Goal: Book appointment/travel/reservation

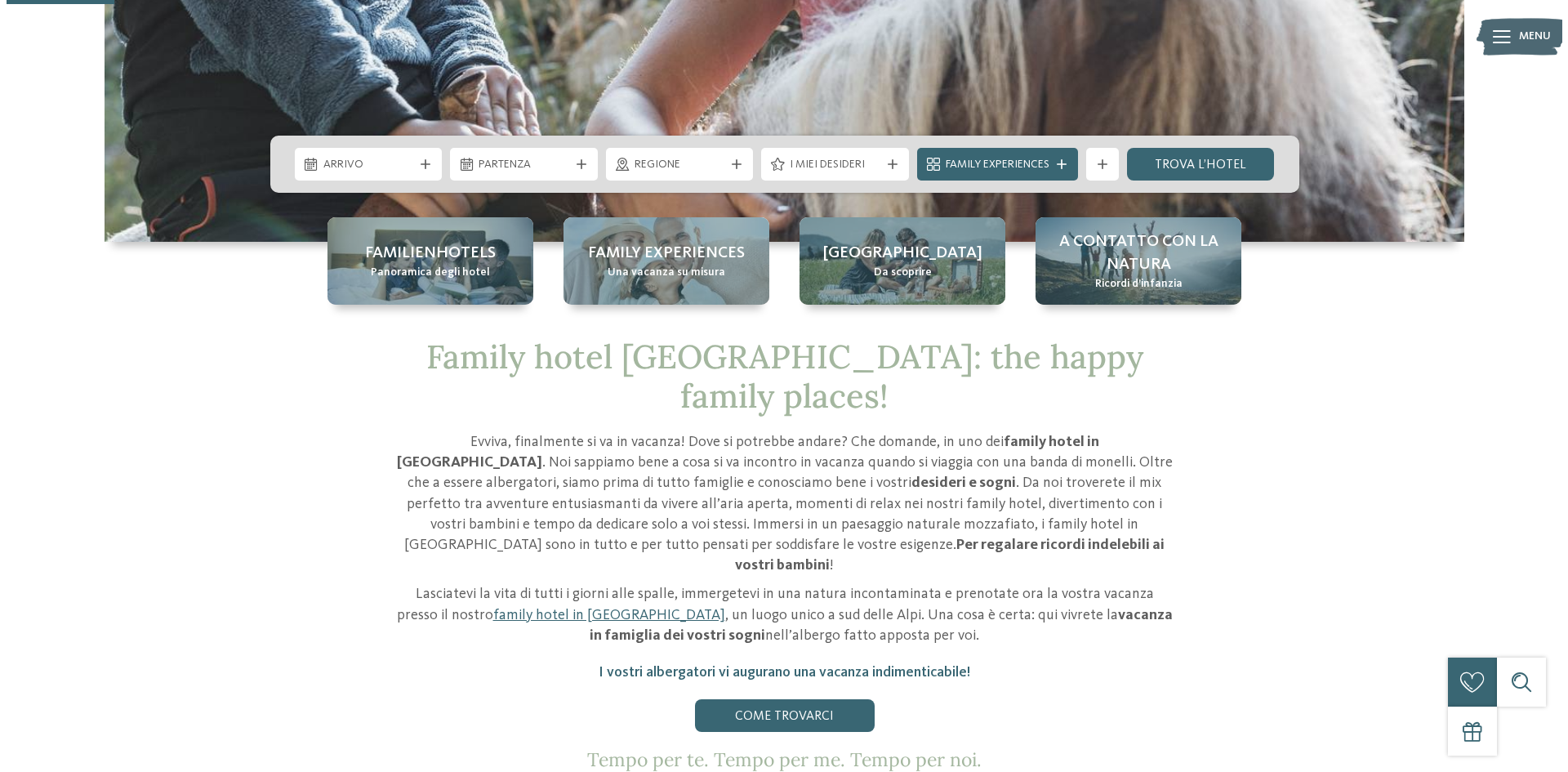
scroll to position [490, 0]
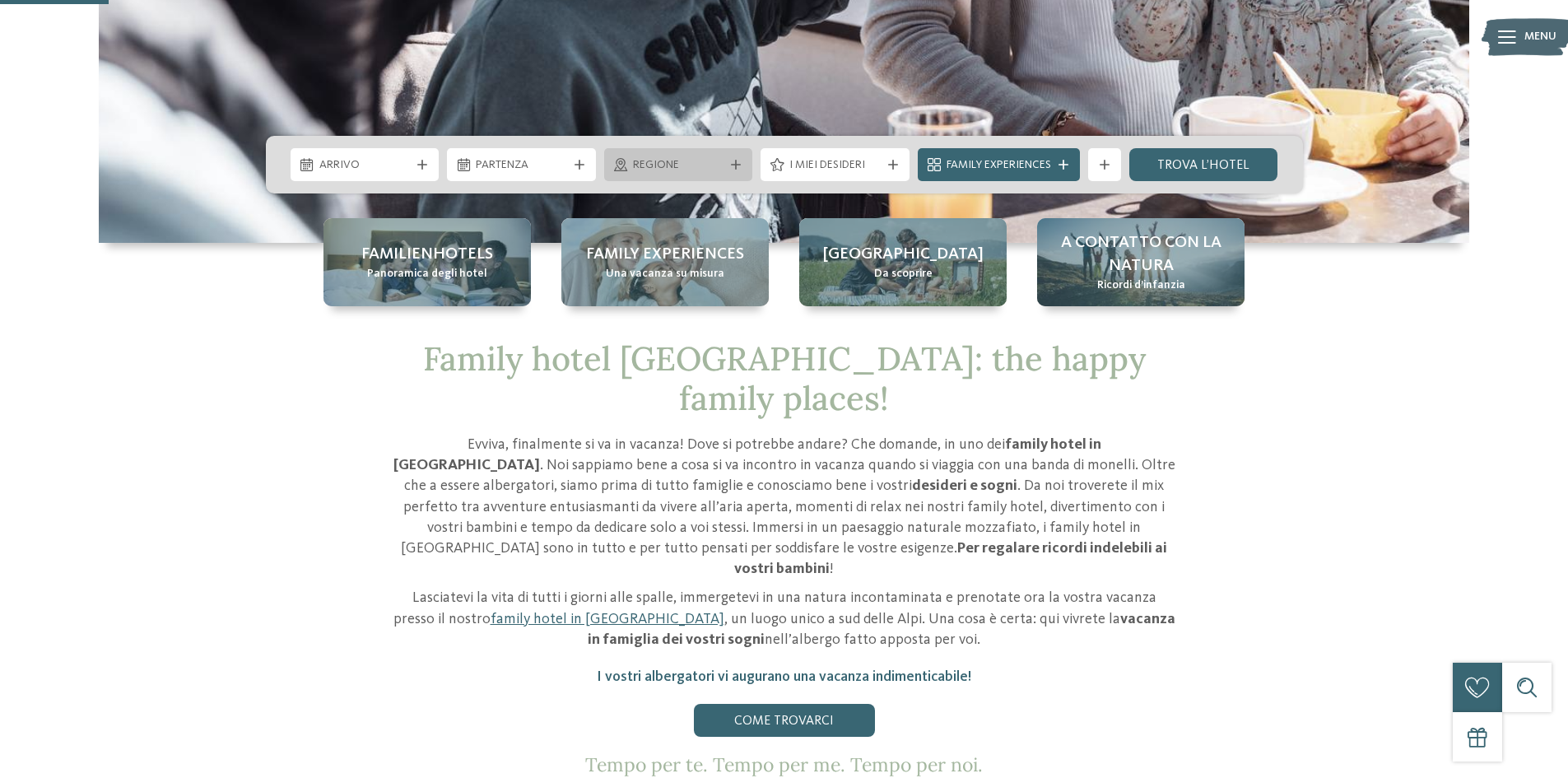
click at [687, 163] on span "Regione" at bounding box center [678, 165] width 91 height 17
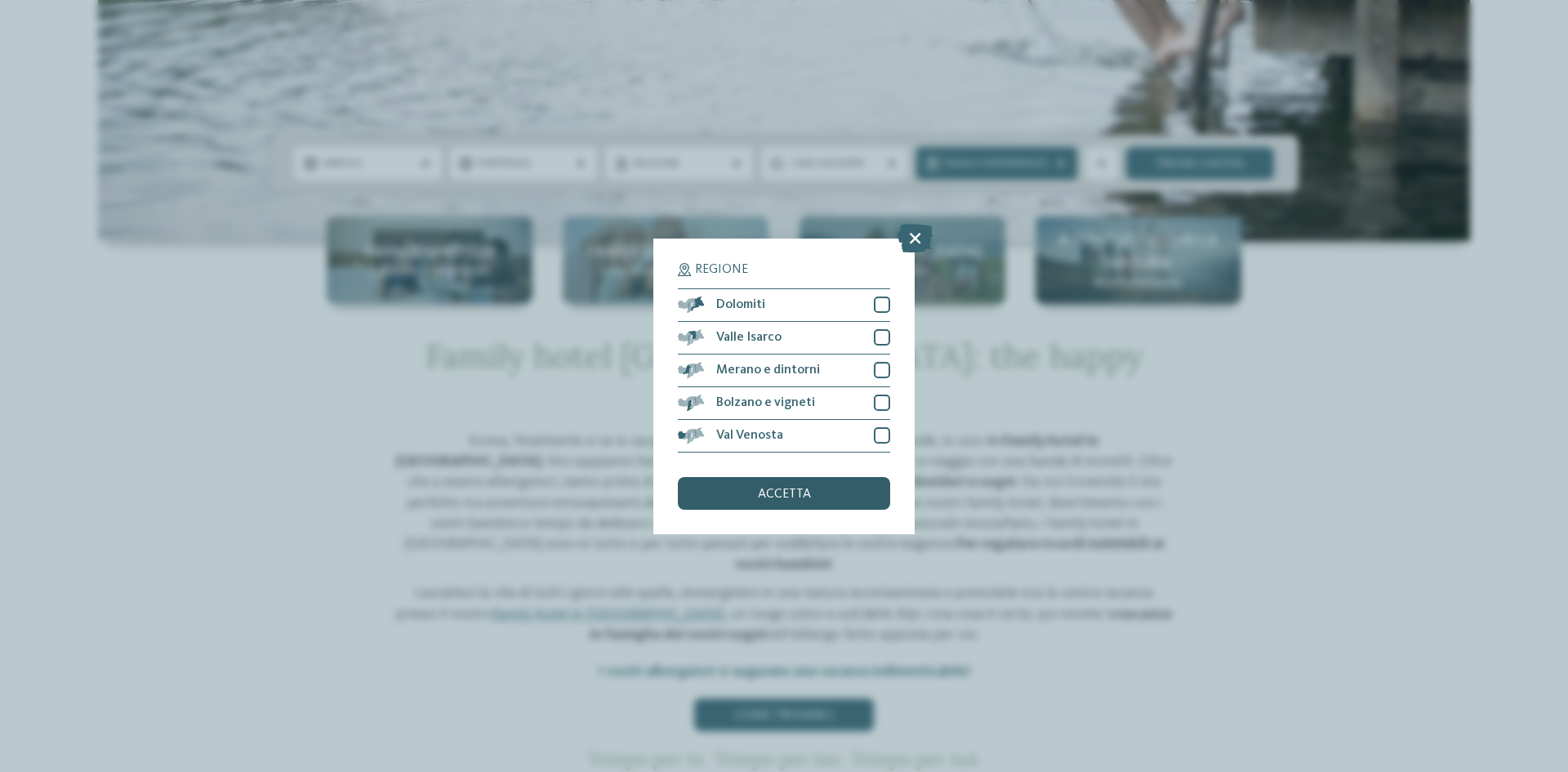
click at [806, 502] on div "accetta" at bounding box center [784, 492] width 213 height 32
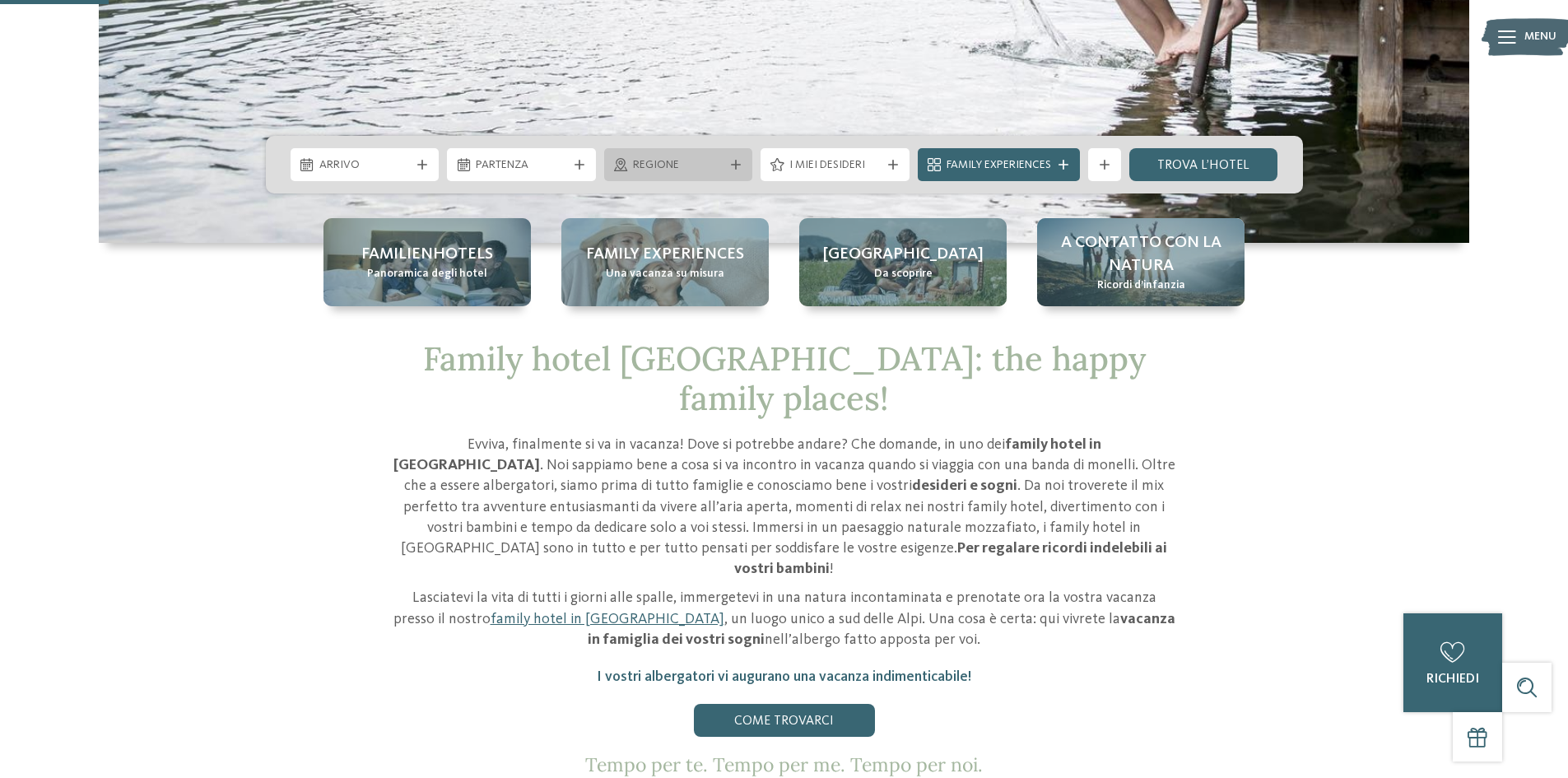
click at [667, 161] on span "Regione" at bounding box center [678, 165] width 91 height 17
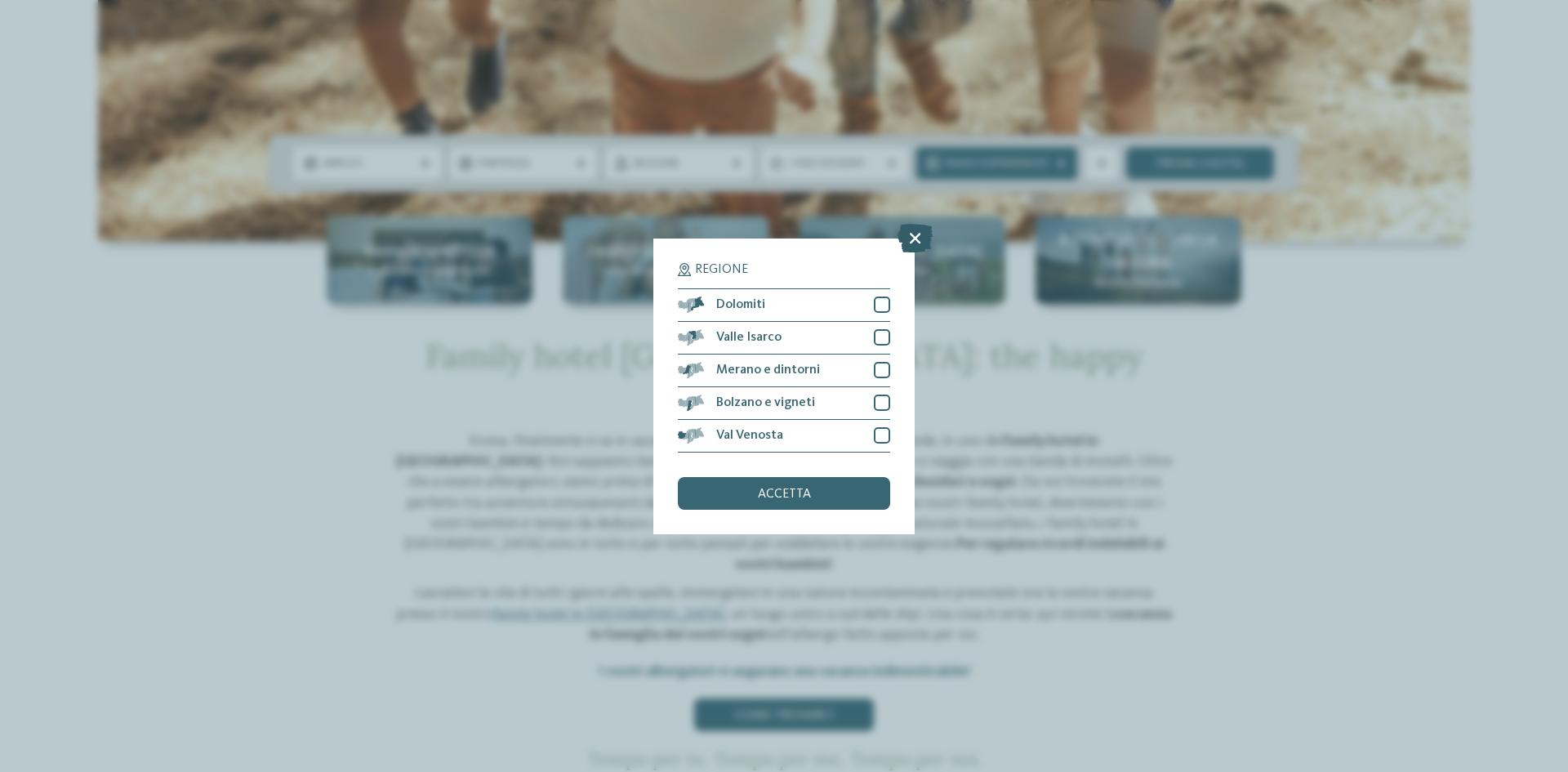
click at [908, 231] on icon at bounding box center [915, 236] width 35 height 28
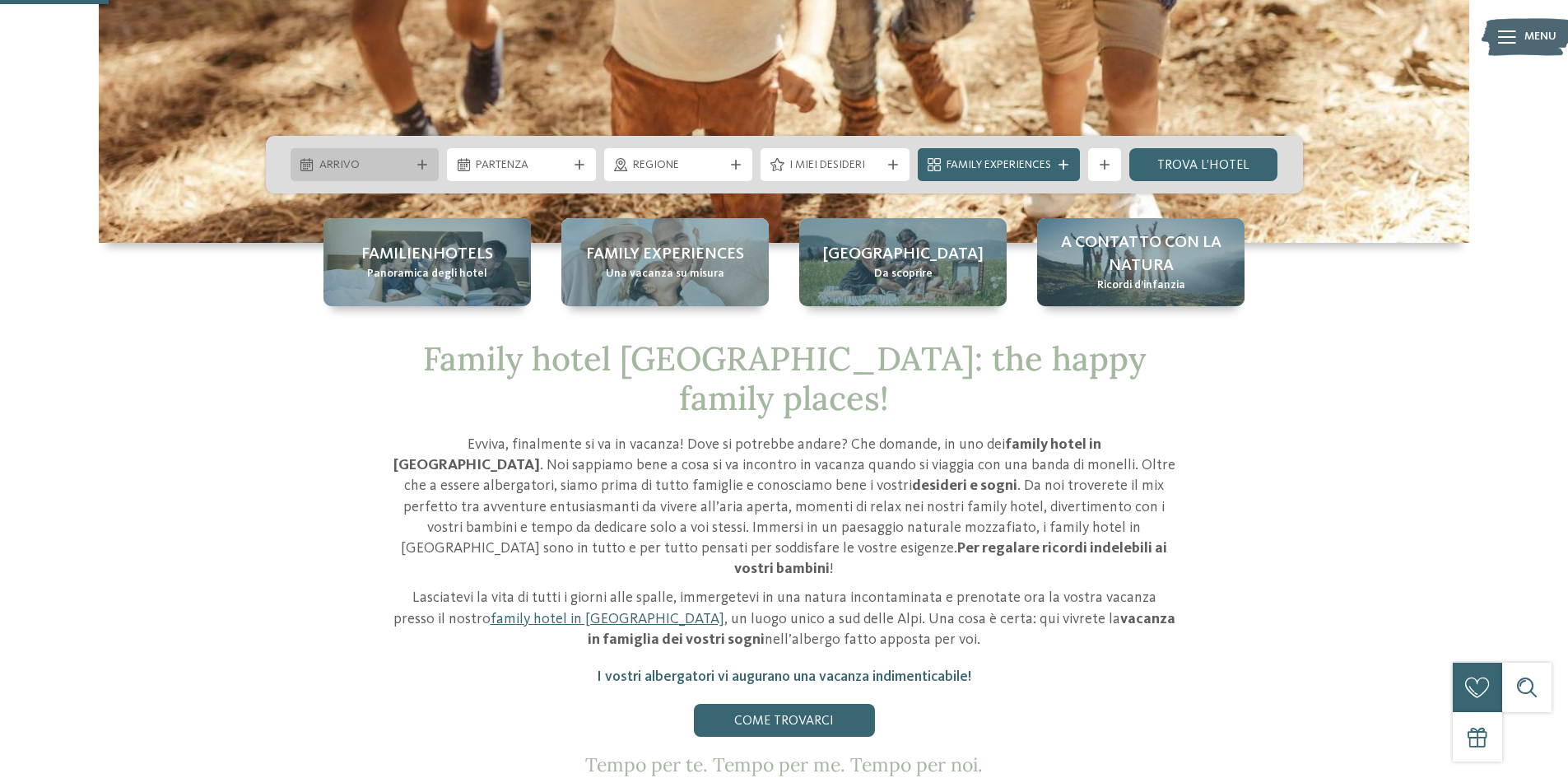
click at [369, 172] on span "Arrivo" at bounding box center [365, 165] width 91 height 17
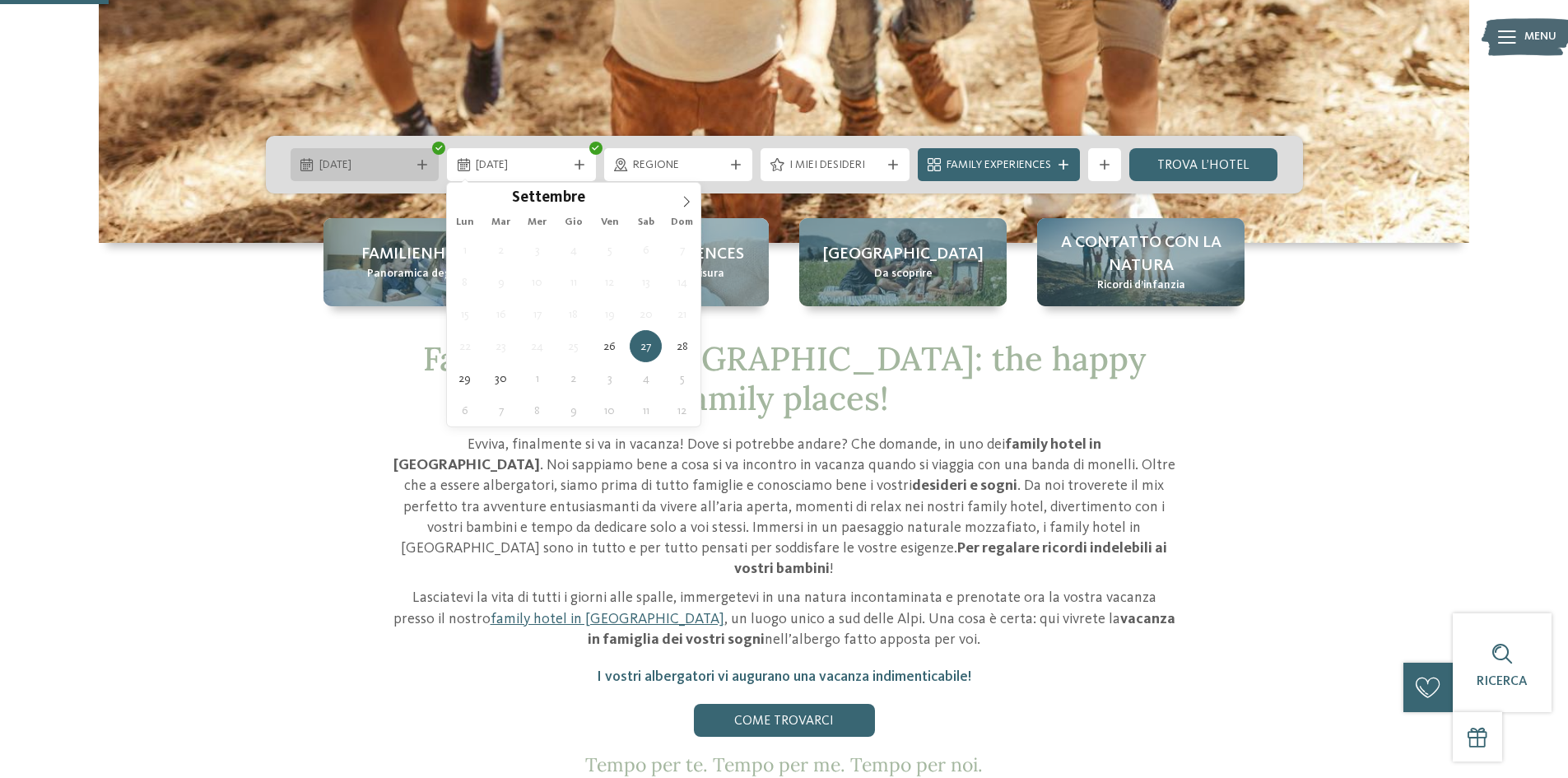
click at [369, 153] on div "[DATE]" at bounding box center [365, 164] width 149 height 33
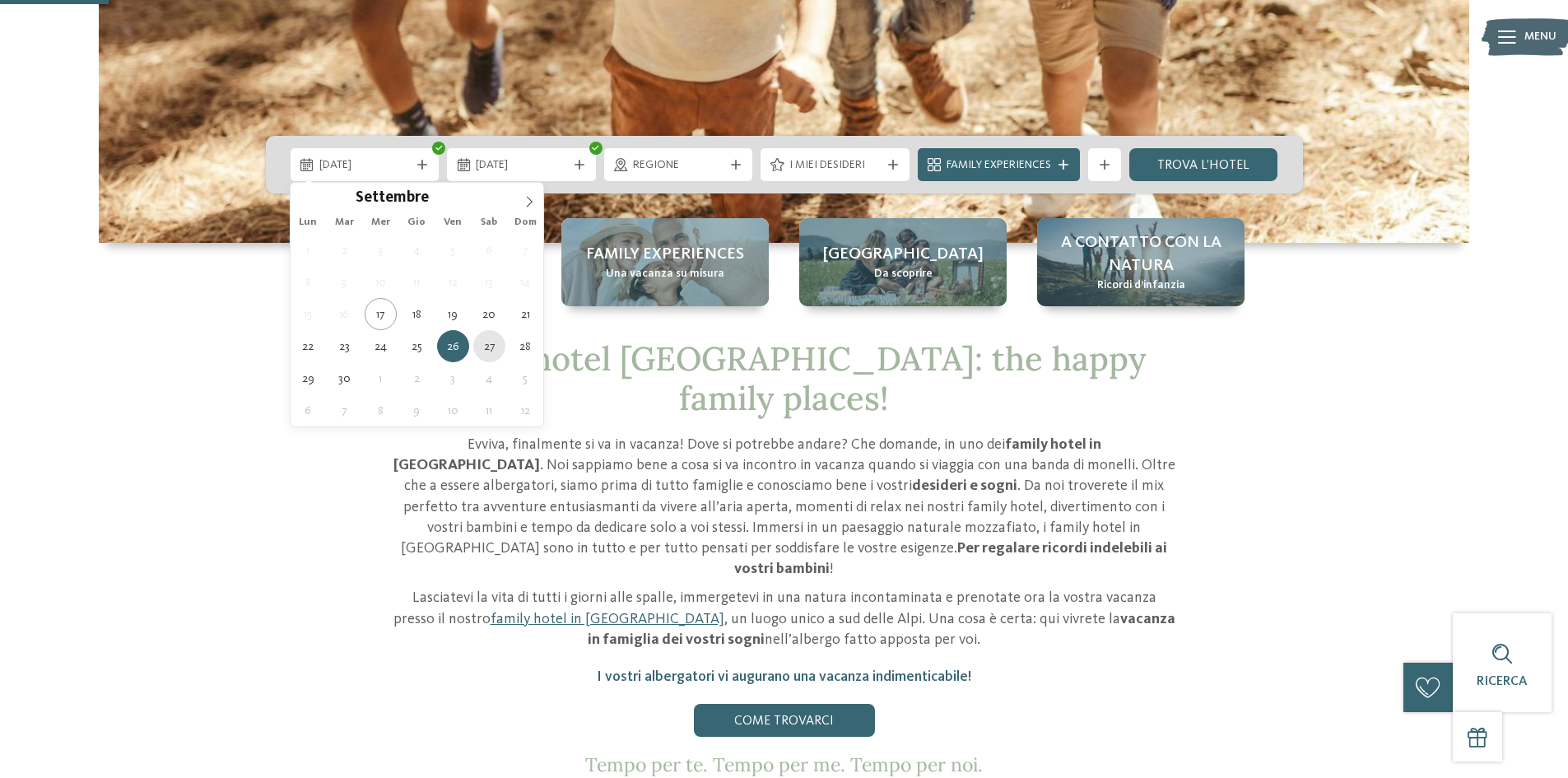
type div "[DATE]"
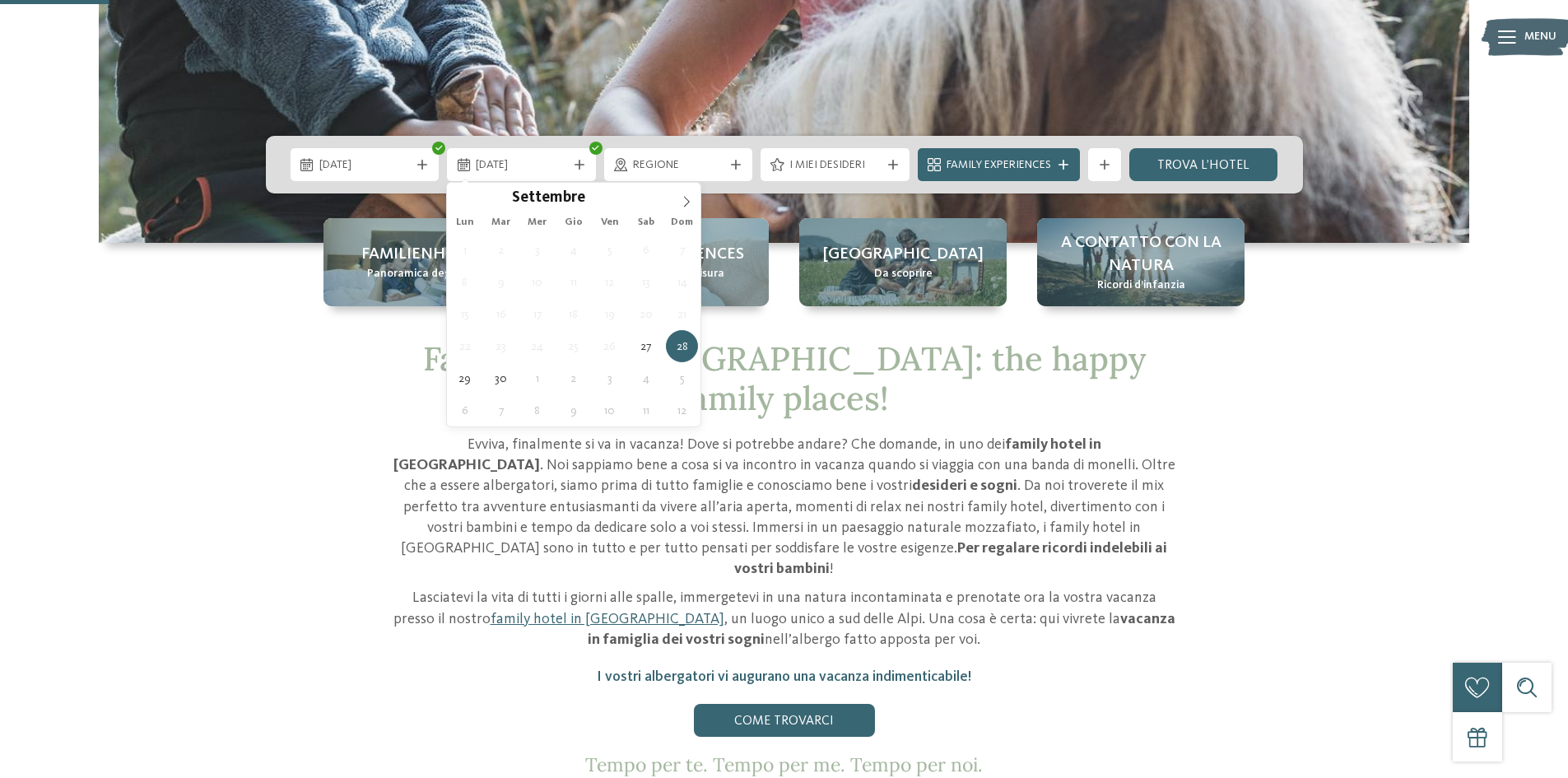
type div "[DATE]"
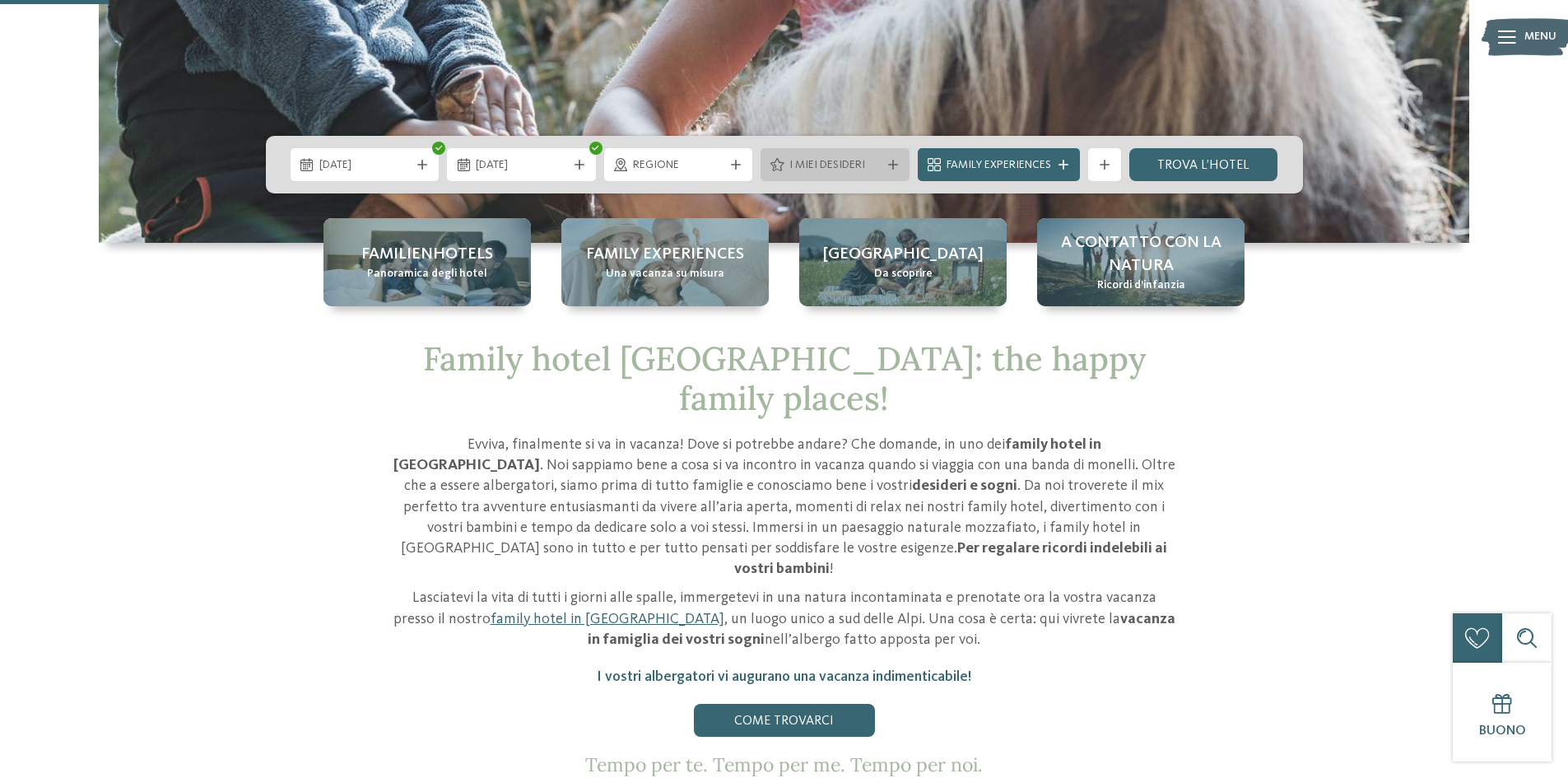
click at [827, 158] on span "I miei desideri" at bounding box center [835, 165] width 91 height 17
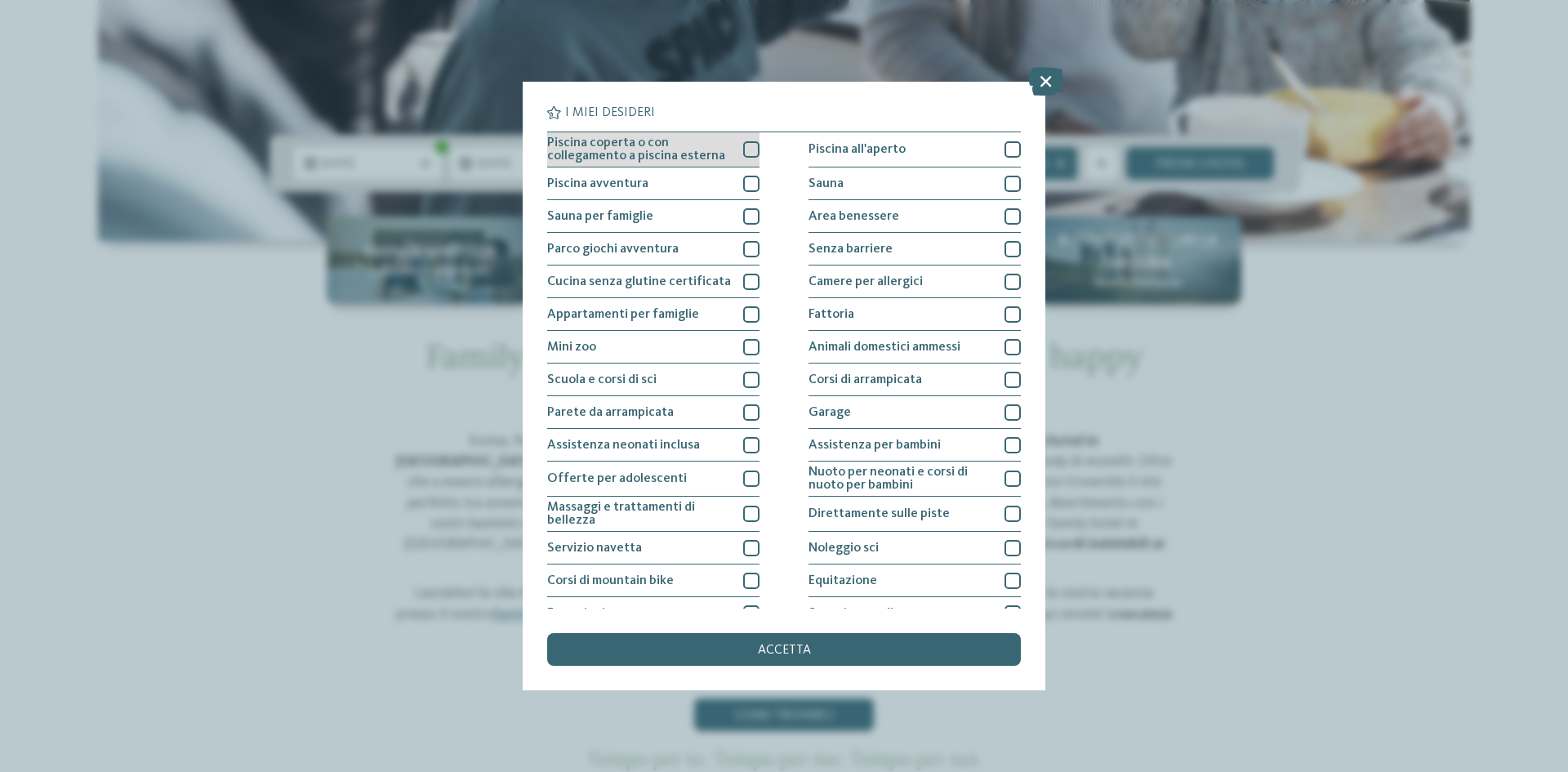
click at [743, 149] on div at bounding box center [751, 149] width 17 height 17
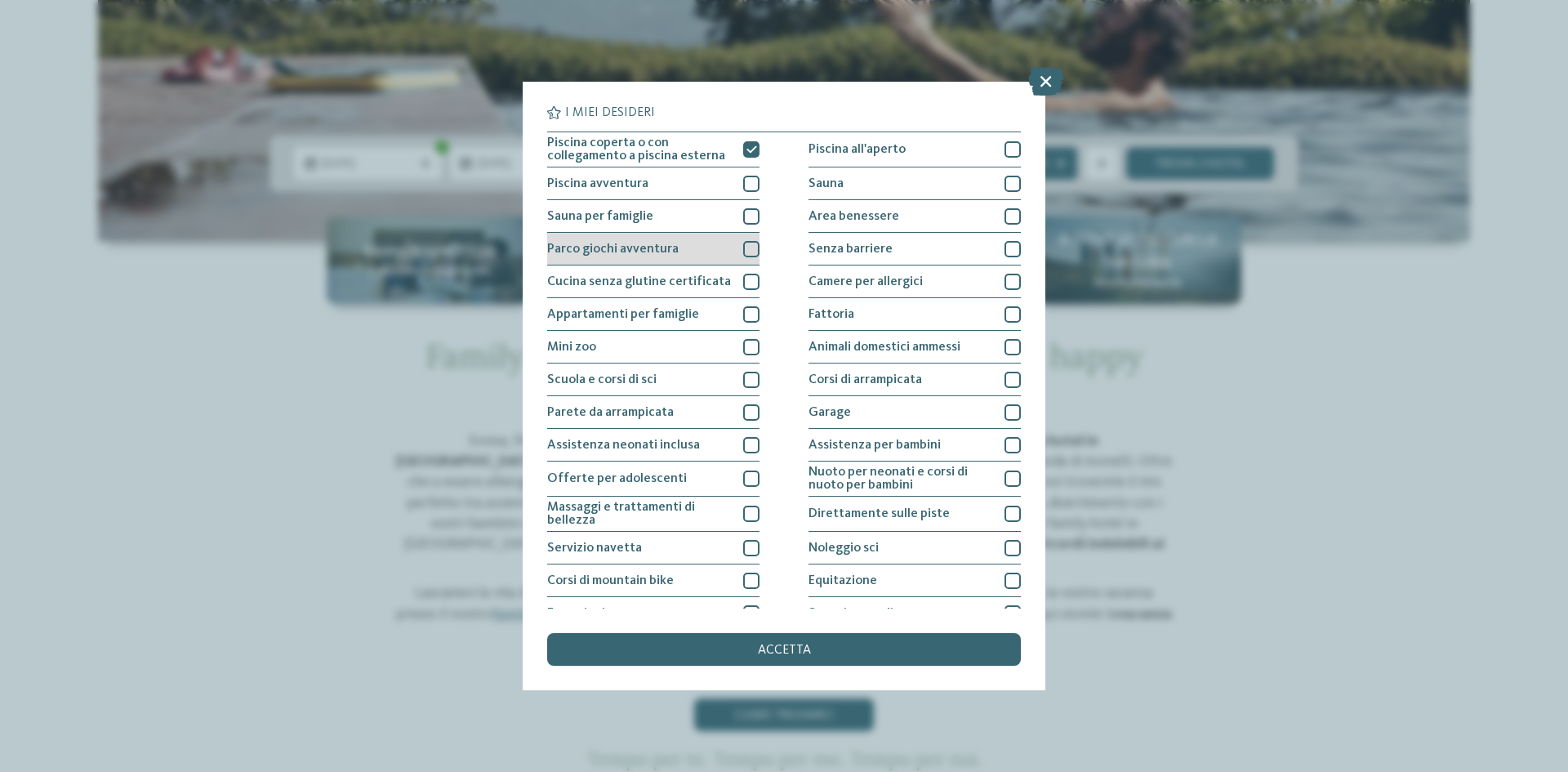
click at [745, 248] on div at bounding box center [751, 249] width 17 height 17
click at [747, 411] on div at bounding box center [751, 412] width 17 height 17
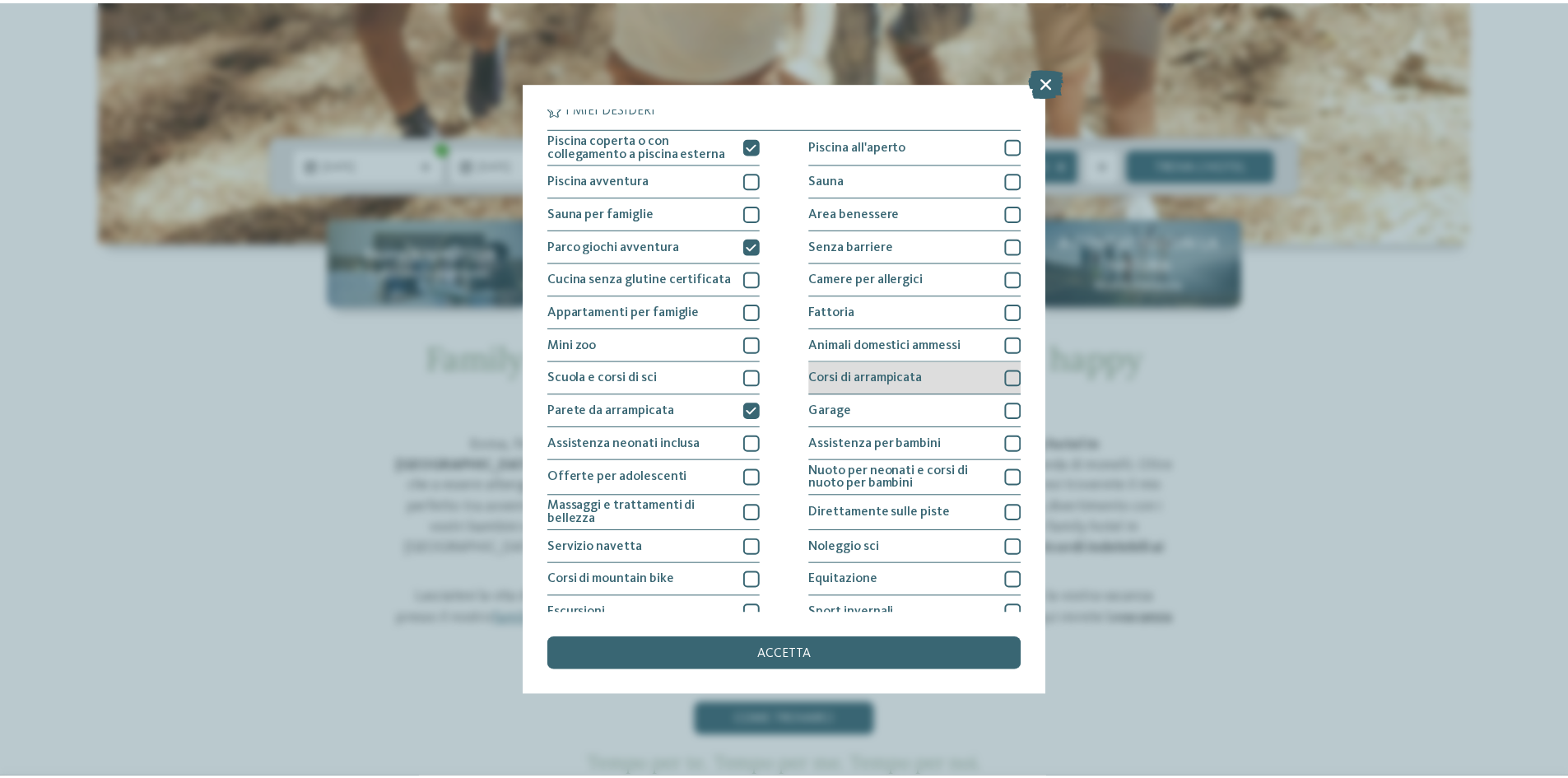
scroll to position [0, 0]
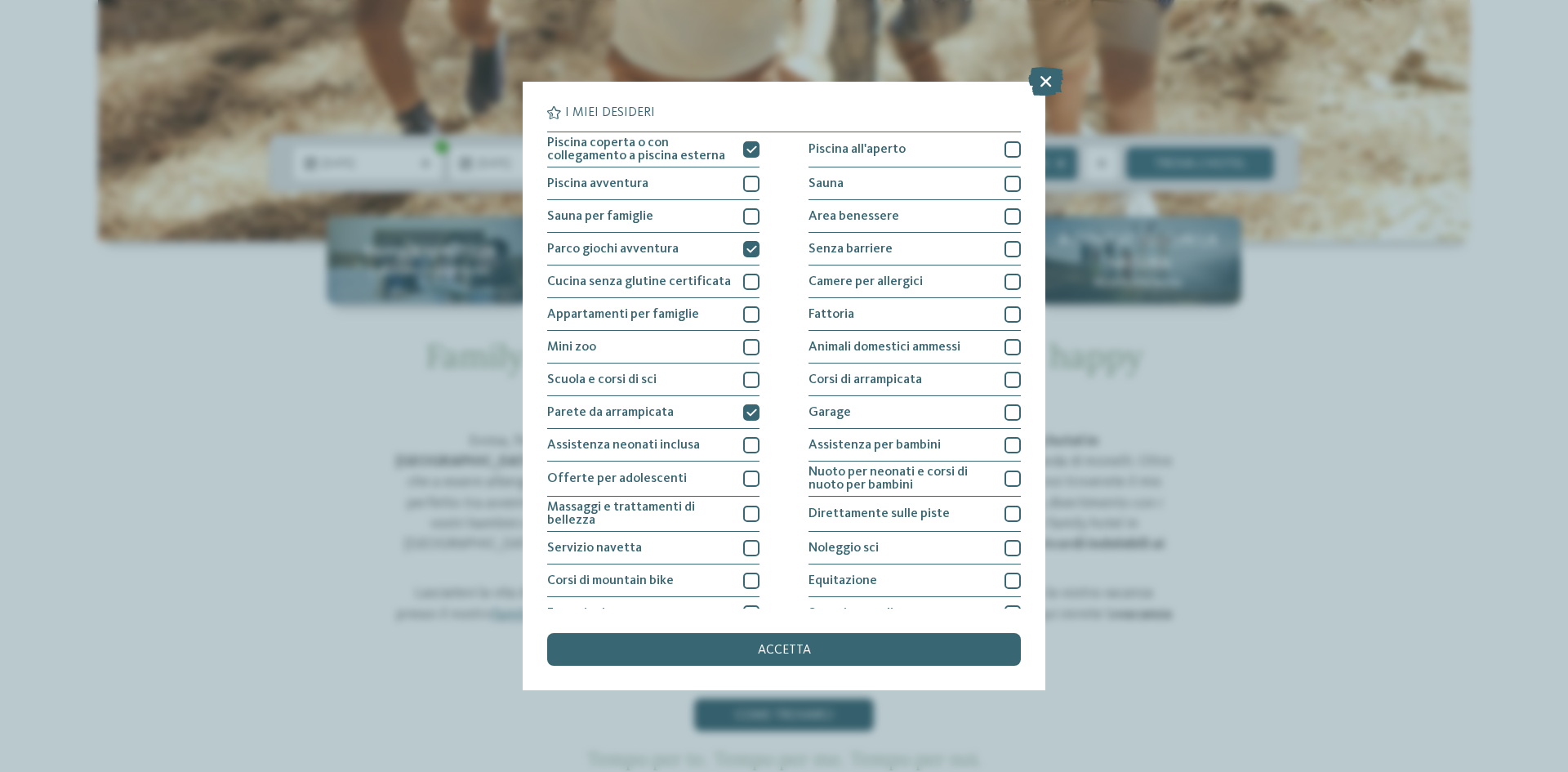
click at [762, 650] on span "accetta" at bounding box center [784, 649] width 53 height 13
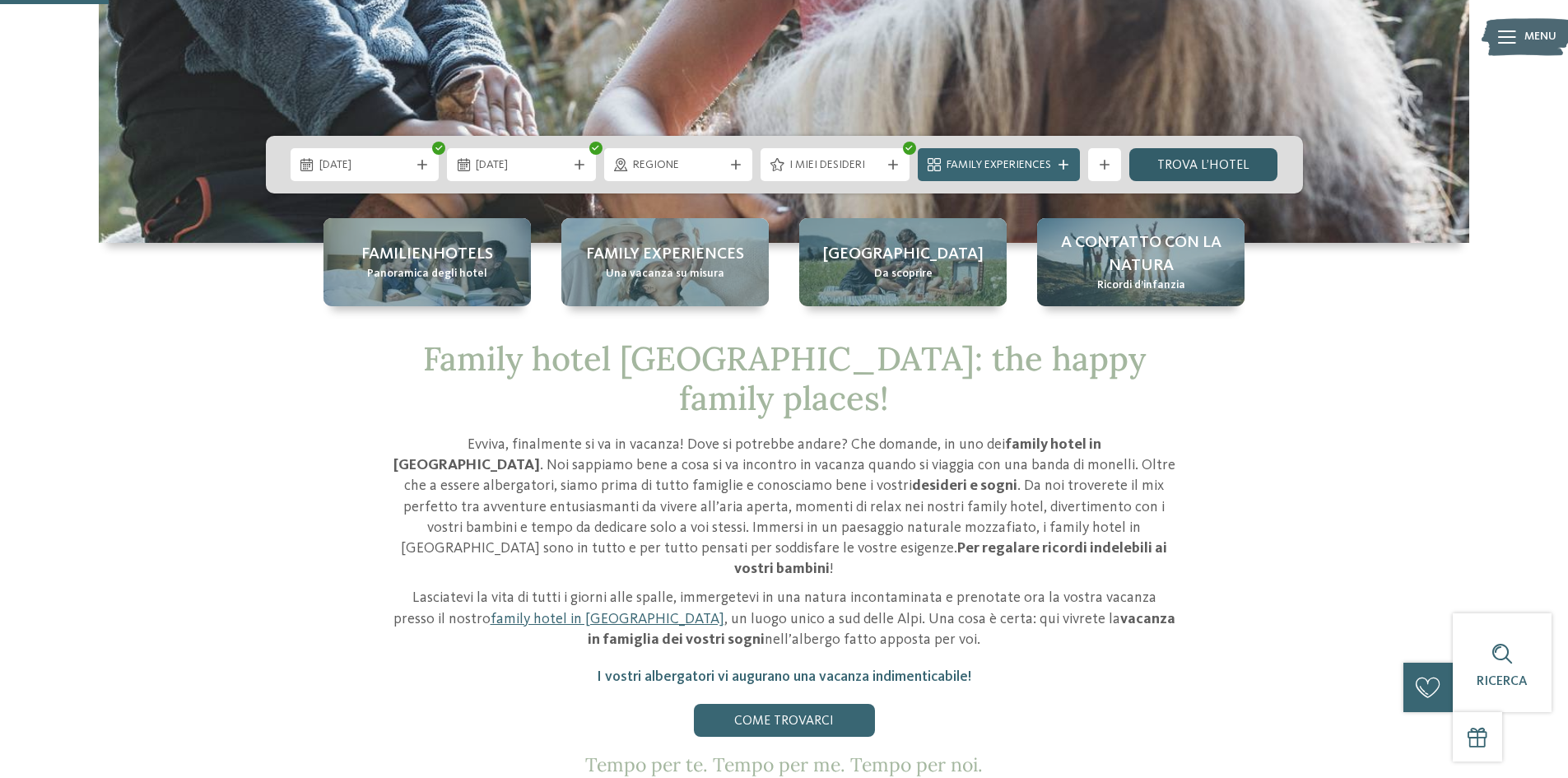
click at [1191, 153] on link "trova l’hotel" at bounding box center [1204, 164] width 149 height 33
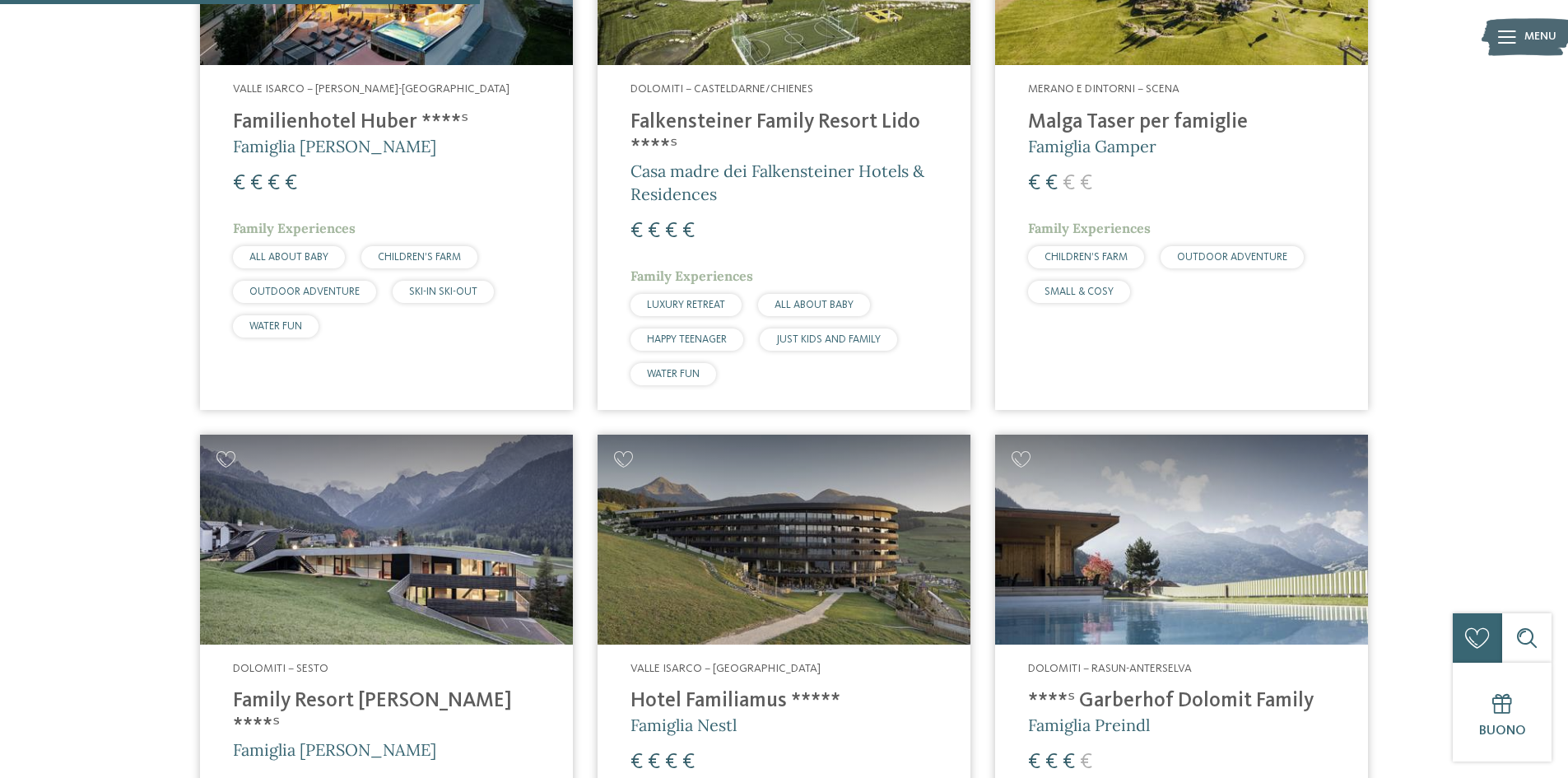
scroll to position [540, 0]
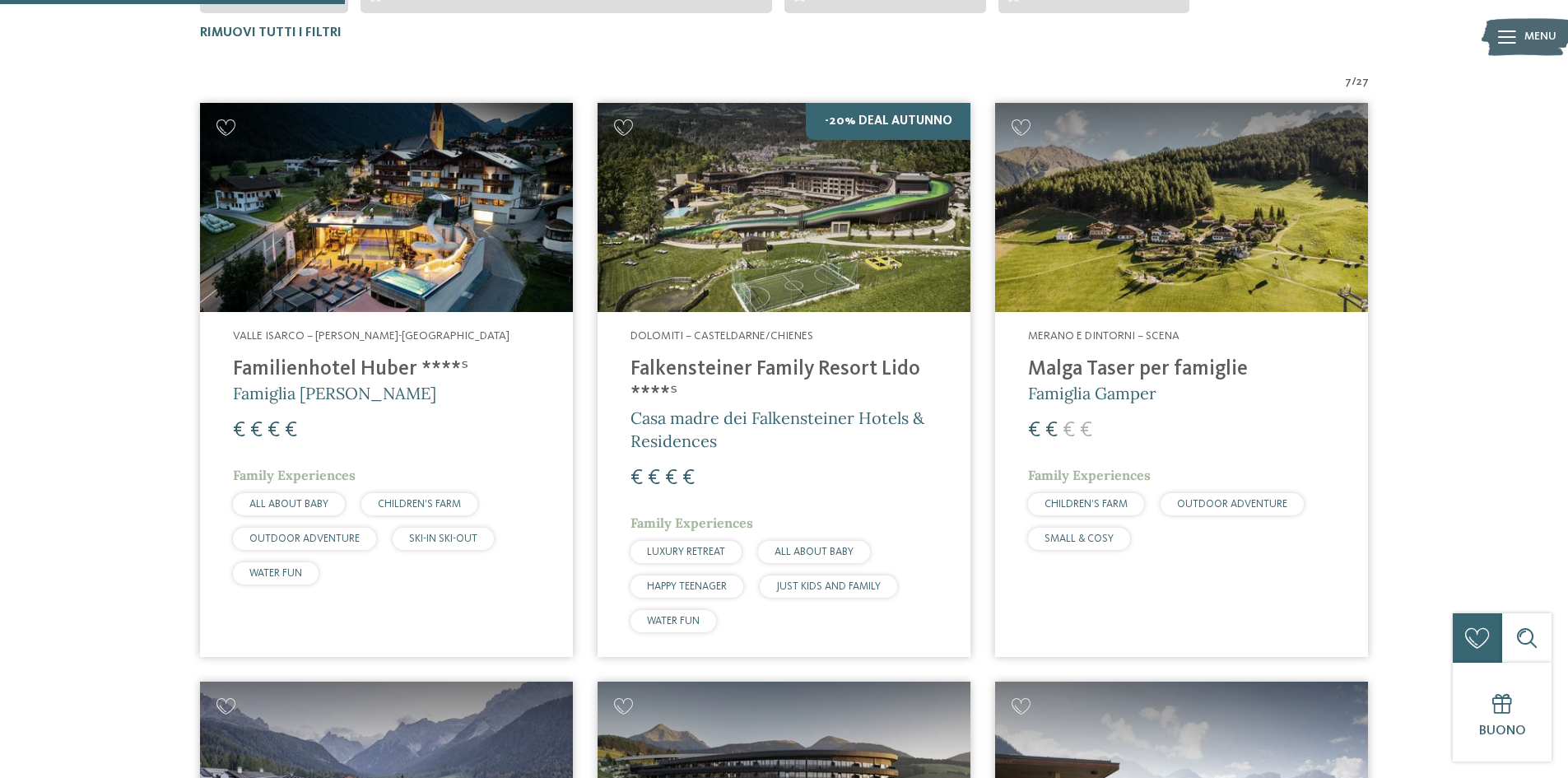
click at [808, 372] on h4 "Falkensteiner Family Resort Lido ****ˢ" at bounding box center [784, 382] width 307 height 49
click at [301, 365] on h4 "Familienhotel Huber ****ˢ" at bounding box center [387, 369] width 307 height 25
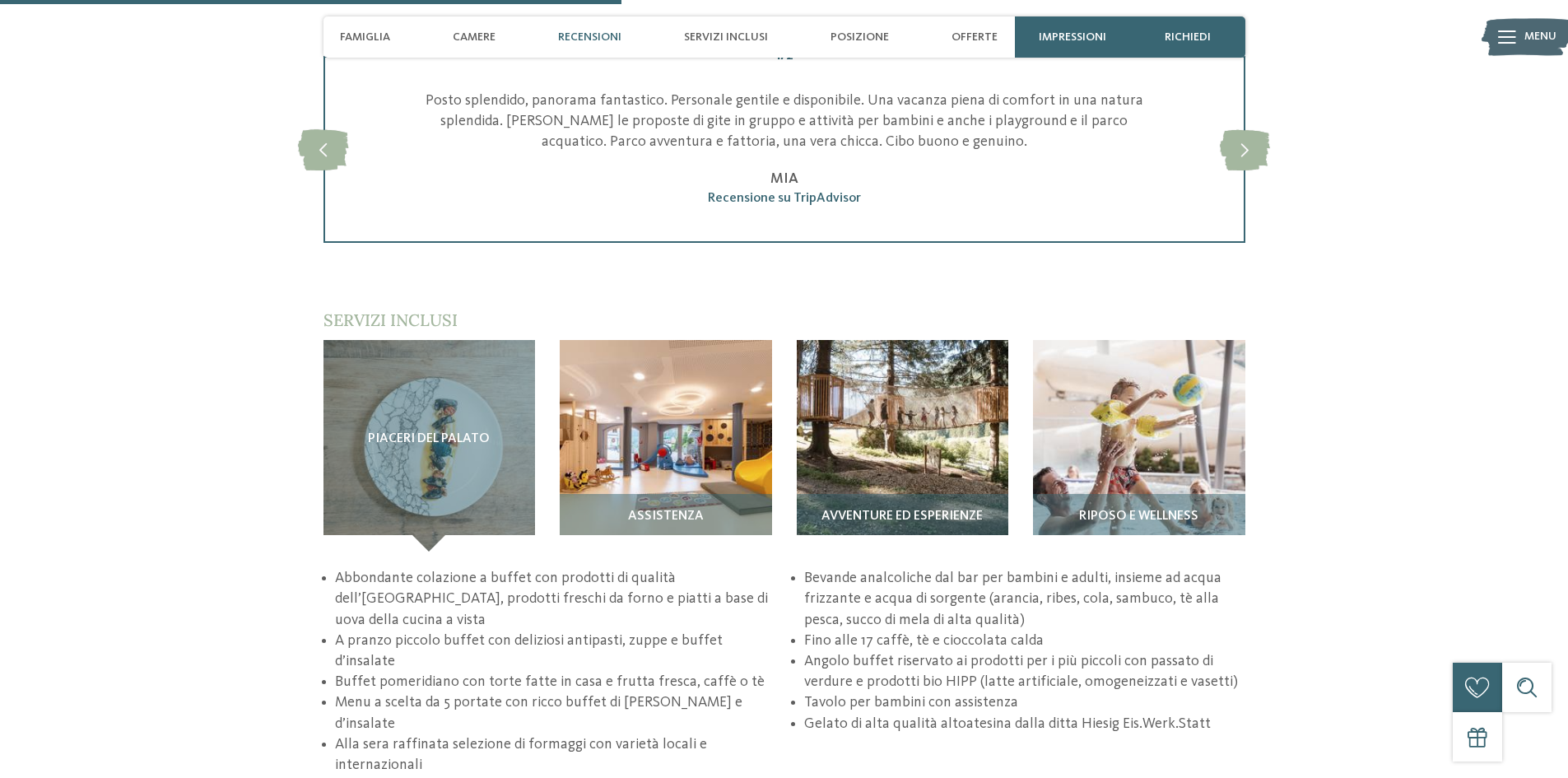
scroll to position [2469, 0]
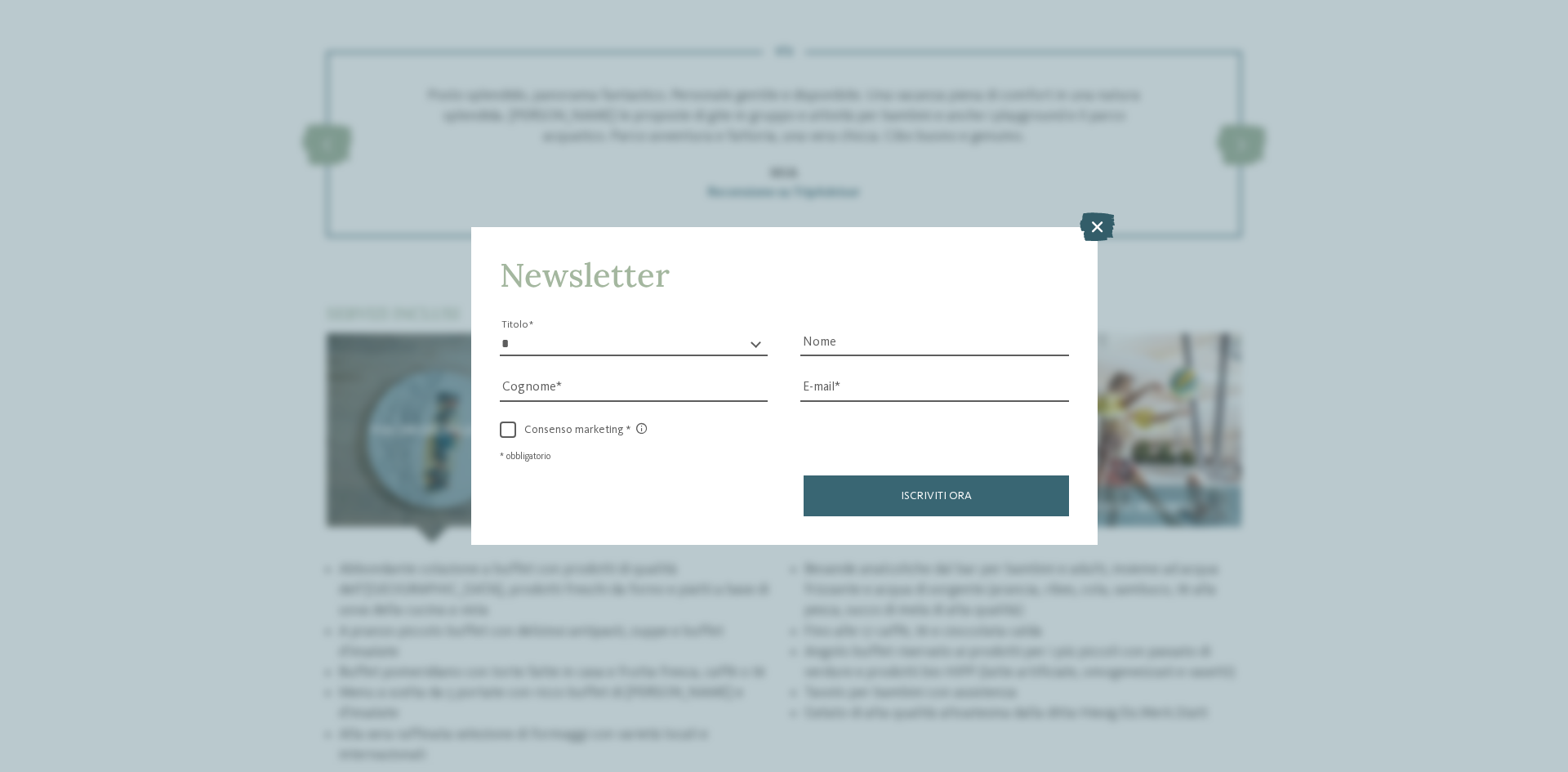
click at [1096, 230] on icon at bounding box center [1097, 227] width 35 height 28
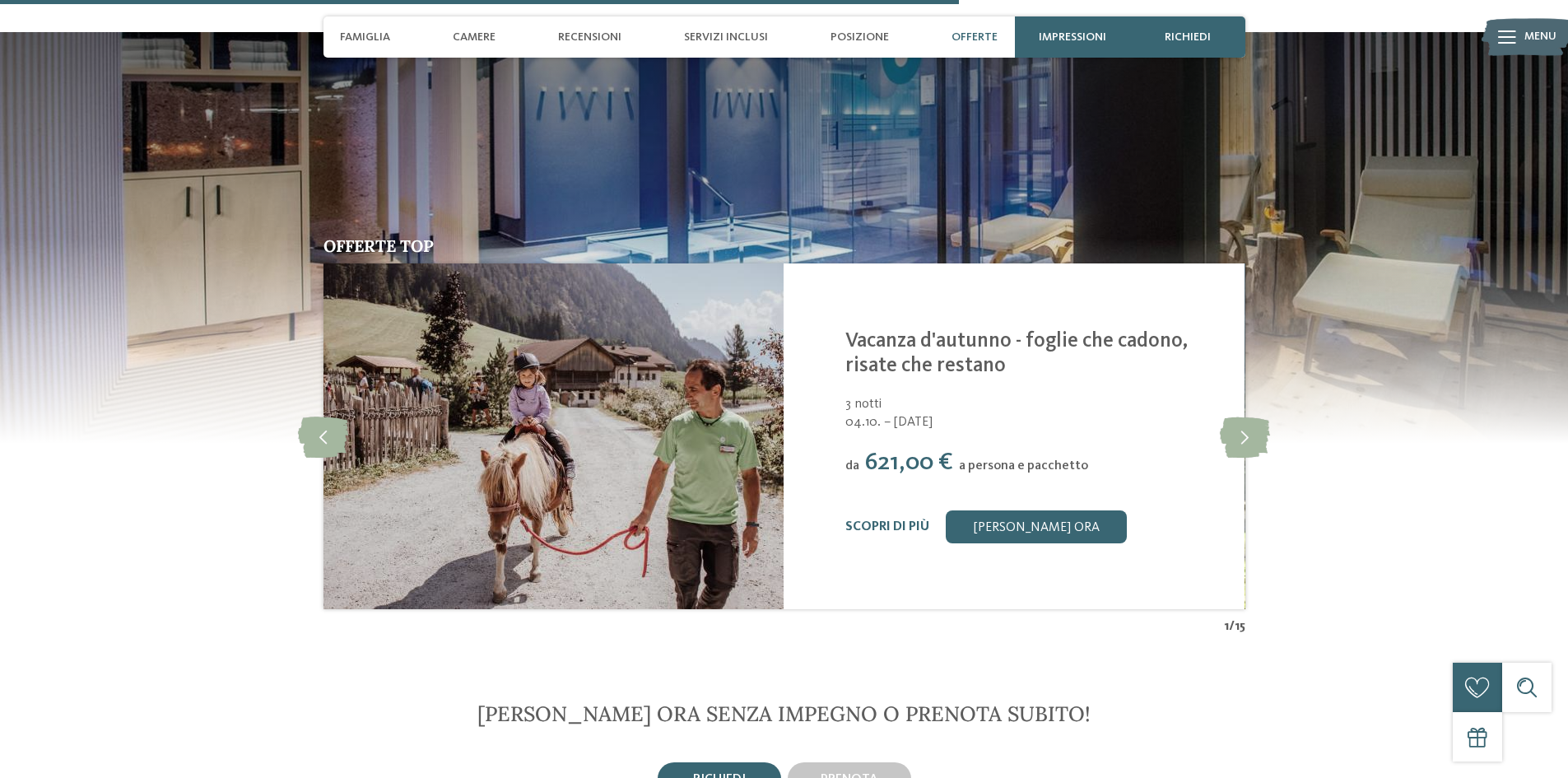
scroll to position [3787, 0]
